Goal: Browse casually: Explore the website without a specific task or goal

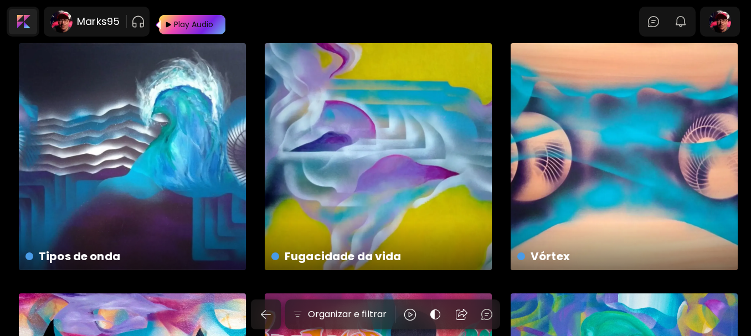
click at [20, 16] on div at bounding box center [23, 21] width 28 height 25
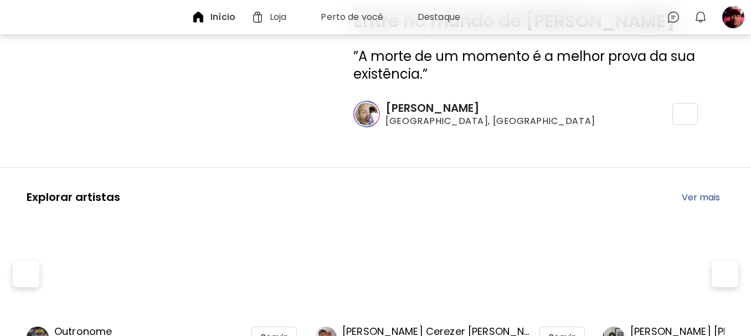
scroll to position [111, 0]
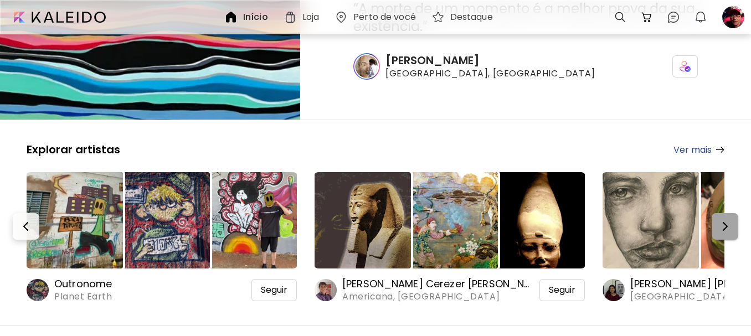
click at [725, 226] on img "button" at bounding box center [724, 226] width 13 height 13
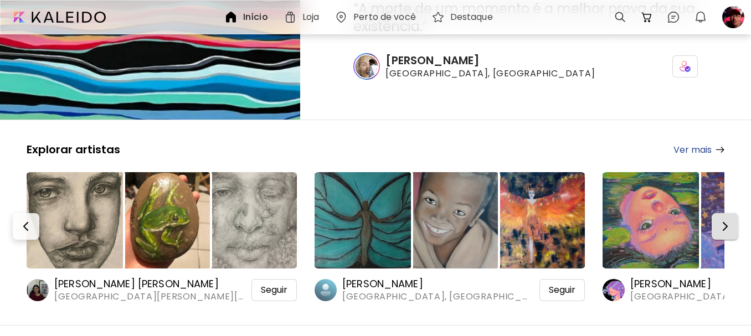
click at [725, 226] on img "button" at bounding box center [724, 226] width 13 height 13
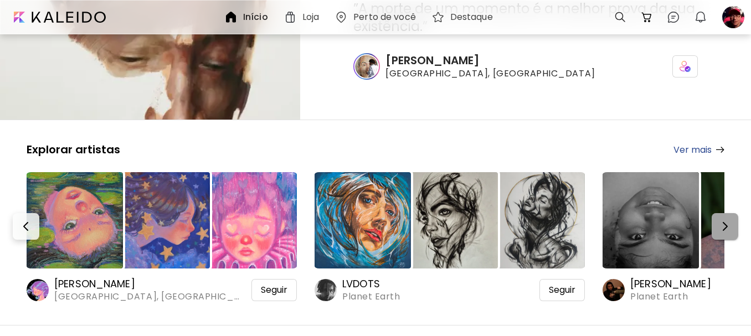
click at [725, 226] on img "button" at bounding box center [724, 226] width 13 height 13
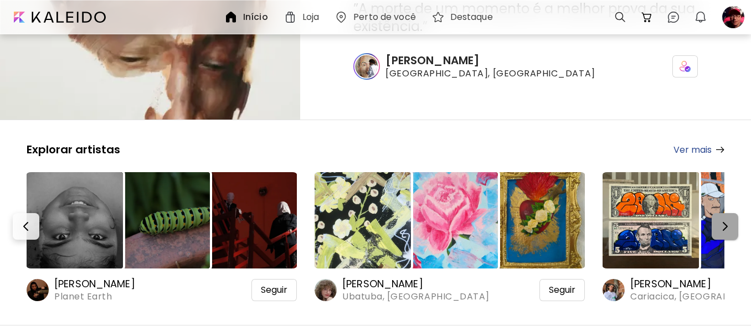
click at [725, 226] on img "button" at bounding box center [724, 226] width 13 height 13
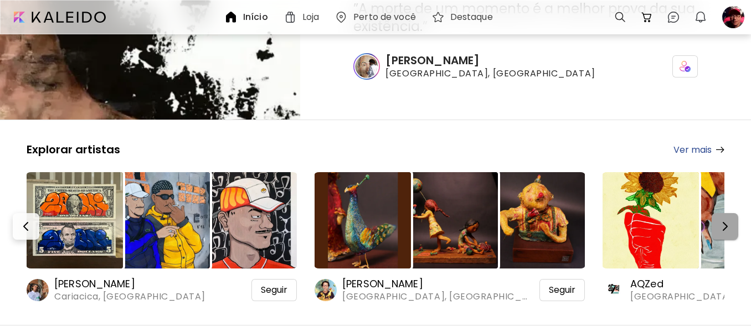
click at [725, 226] on img "button" at bounding box center [724, 226] width 13 height 13
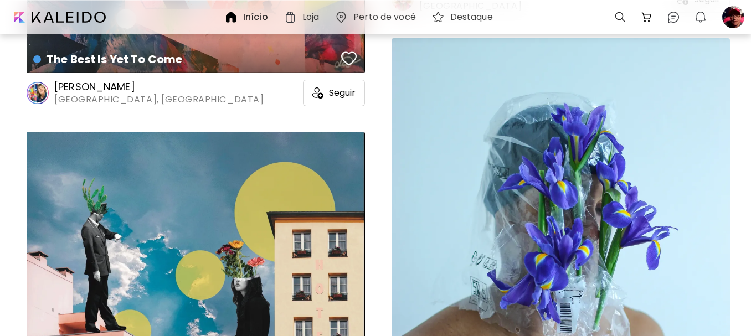
scroll to position [13238, 0]
